Goal: Information Seeking & Learning: Learn about a topic

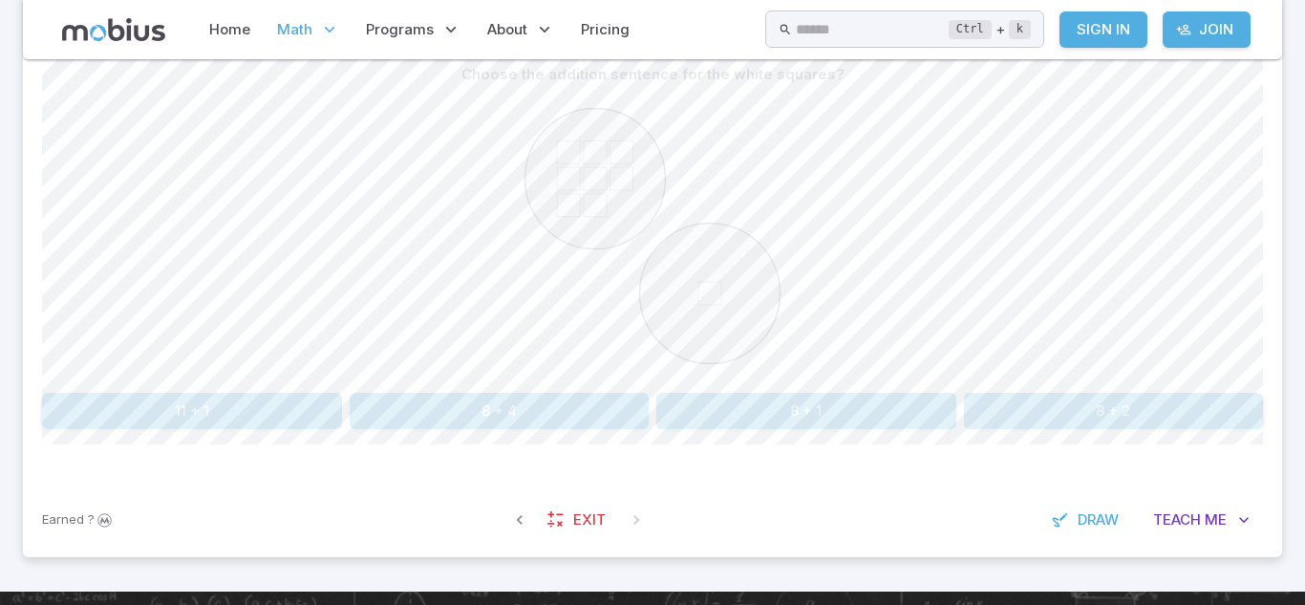
click at [822, 404] on button "8 + 1" at bounding box center [806, 411] width 300 height 36
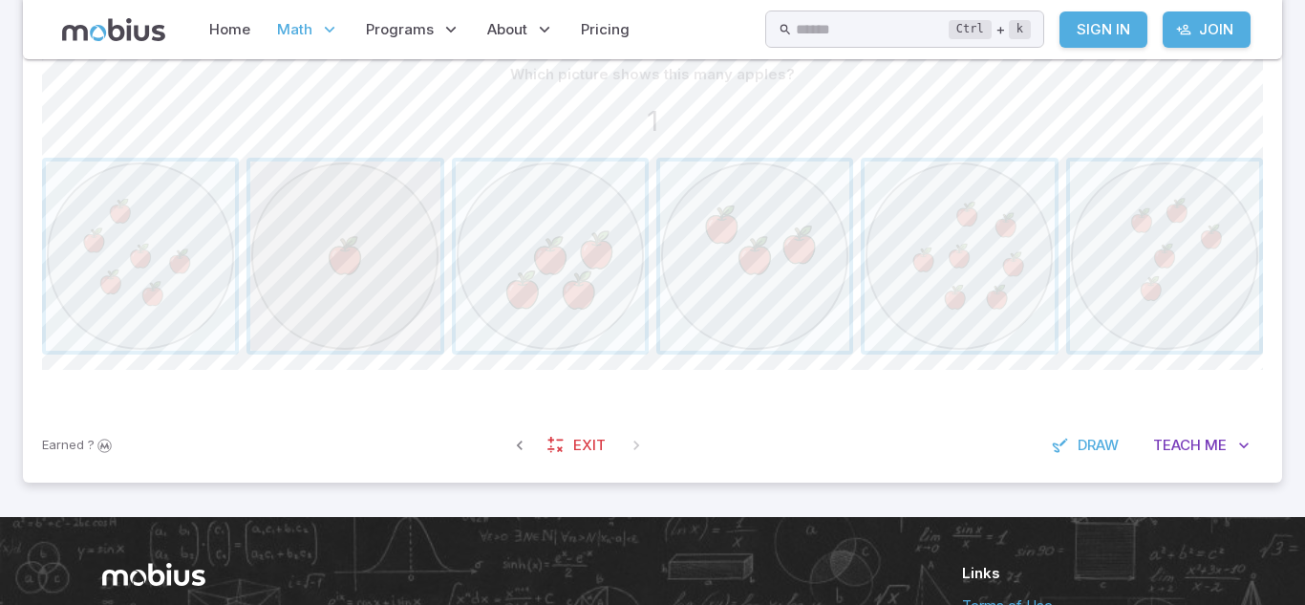
click at [334, 231] on span "button" at bounding box center [344, 255] width 189 height 189
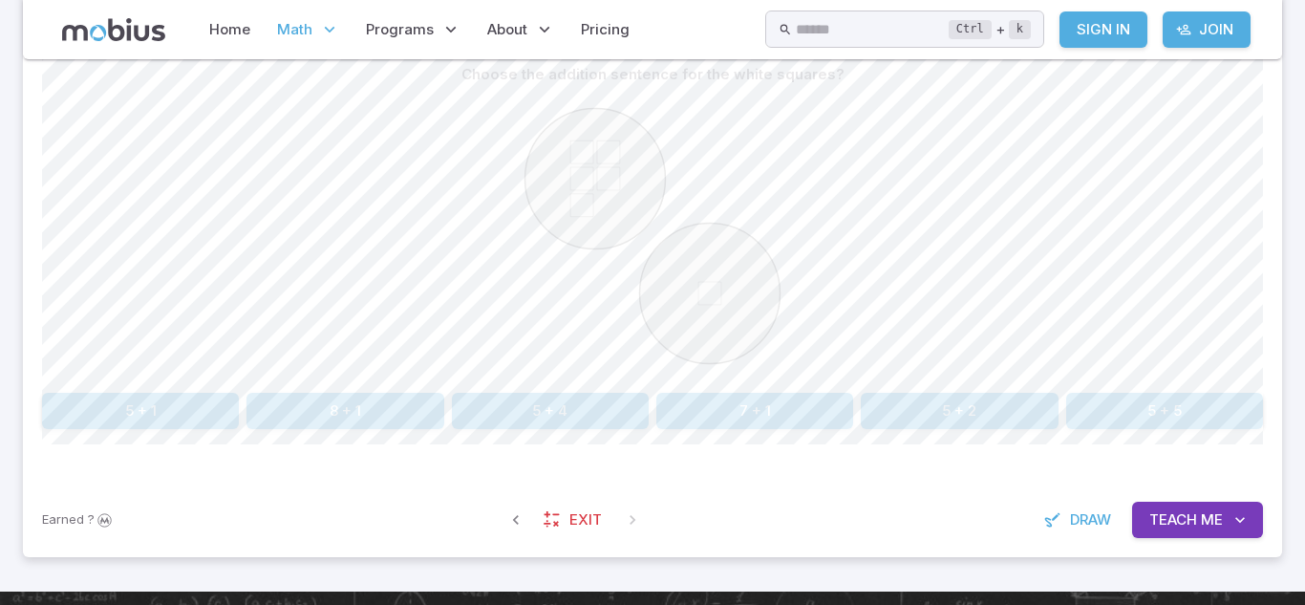
click at [723, 405] on button "7 + 1" at bounding box center [754, 411] width 197 height 36
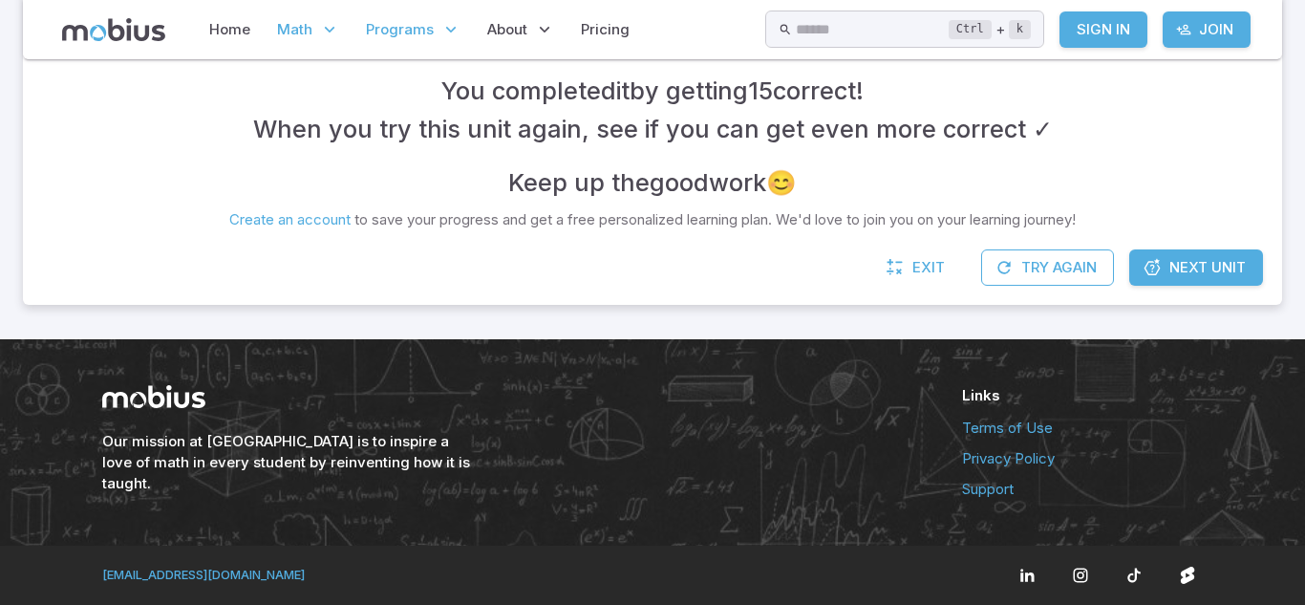
scroll to position [484, 0]
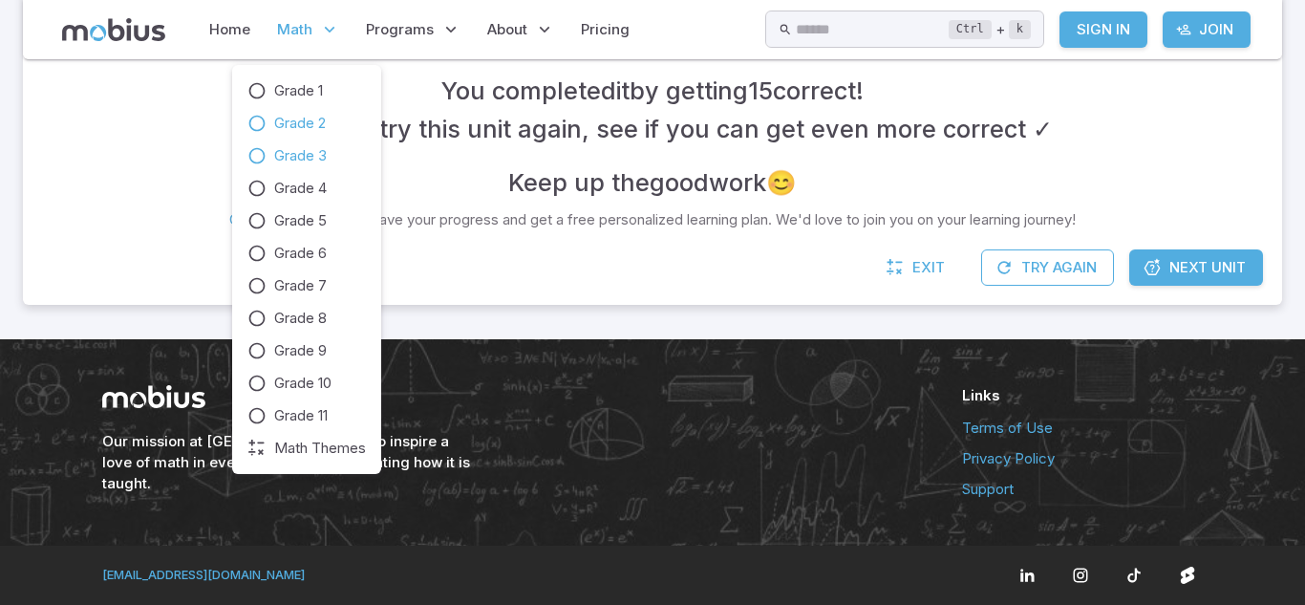
click at [314, 160] on span "Grade 3" at bounding box center [300, 155] width 53 height 21
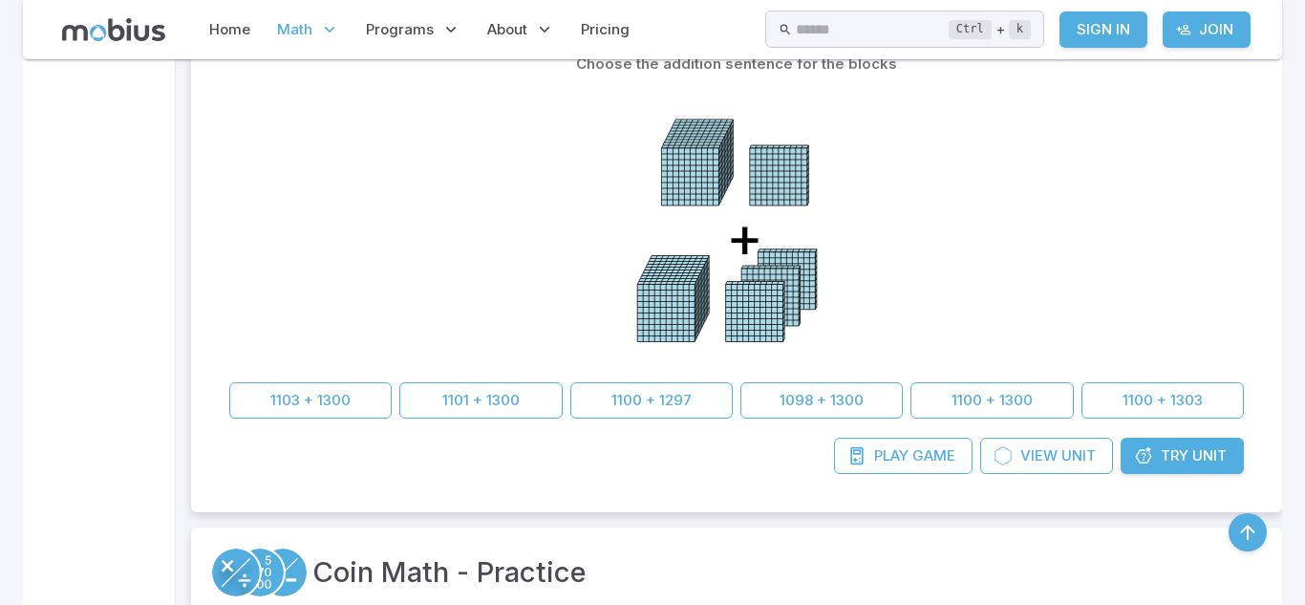
scroll to position [5263, 0]
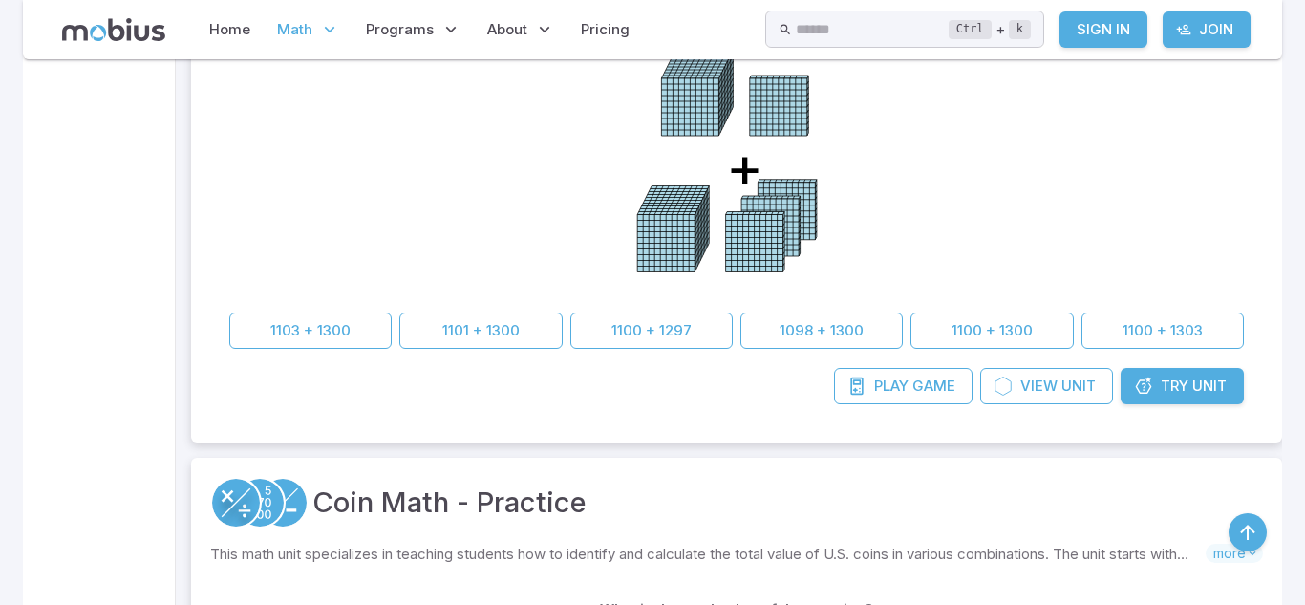
click at [598, 309] on div "Choose the addition sentence for the blocks + 1103 + 1300 1101 + 1300 1100 + 12…" at bounding box center [736, 162] width 1014 height 373
click at [596, 310] on div "Choose the addition sentence for the blocks + 1103 + 1300 1101 + 1300 1100 + 12…" at bounding box center [736, 162] width 1014 height 373
click at [614, 379] on div "Play Game View Unit Try Unit" at bounding box center [736, 395] width 1053 height 55
click at [601, 343] on button "1100 + 1297" at bounding box center [651, 330] width 162 height 36
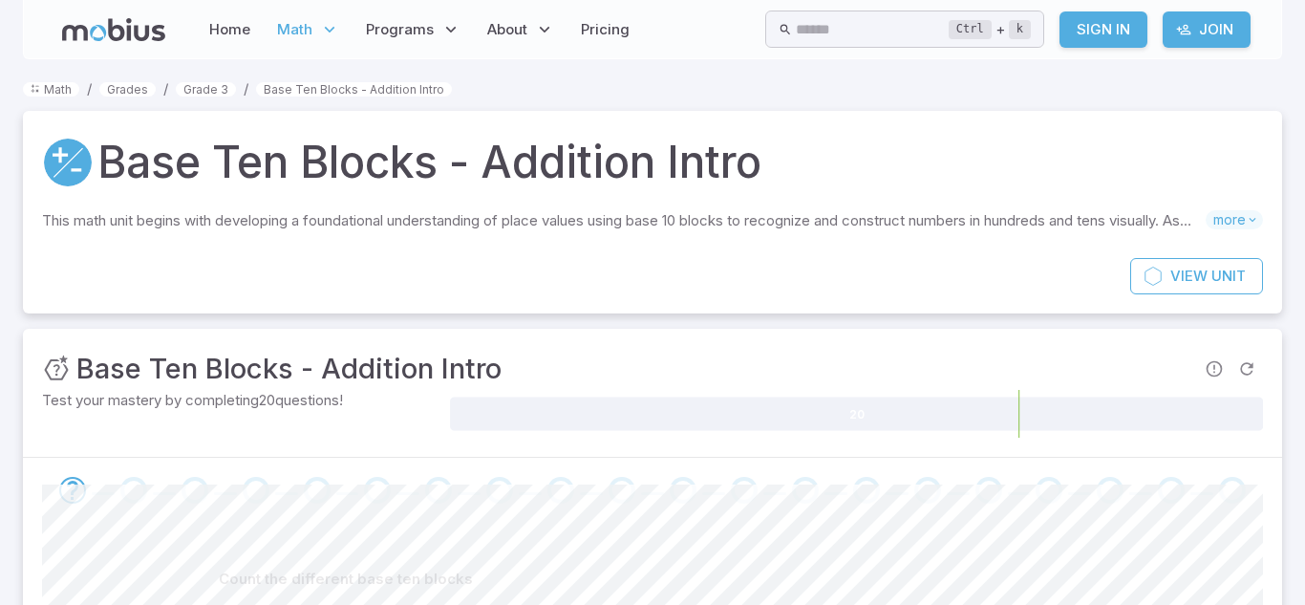
drag, startPoint x: 1304, startPoint y: 14, endPoint x: 1271, endPoint y: 52, distance: 49.4
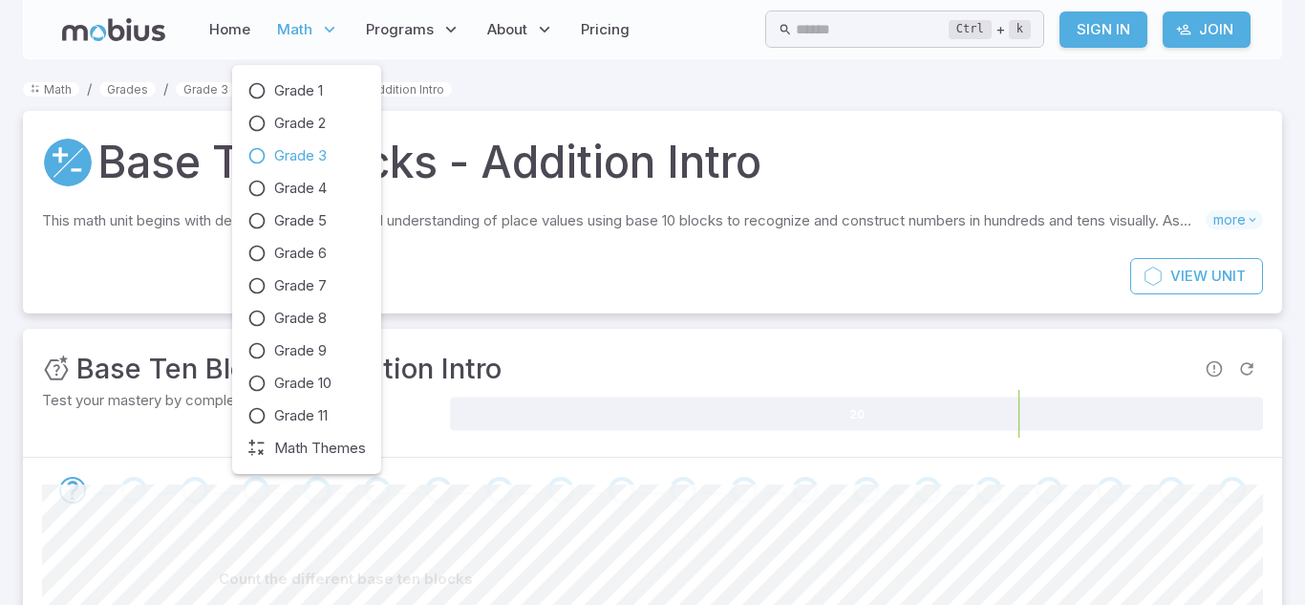
click at [334, 20] on icon at bounding box center [329, 29] width 19 height 19
